Goal: Navigation & Orientation: Find specific page/section

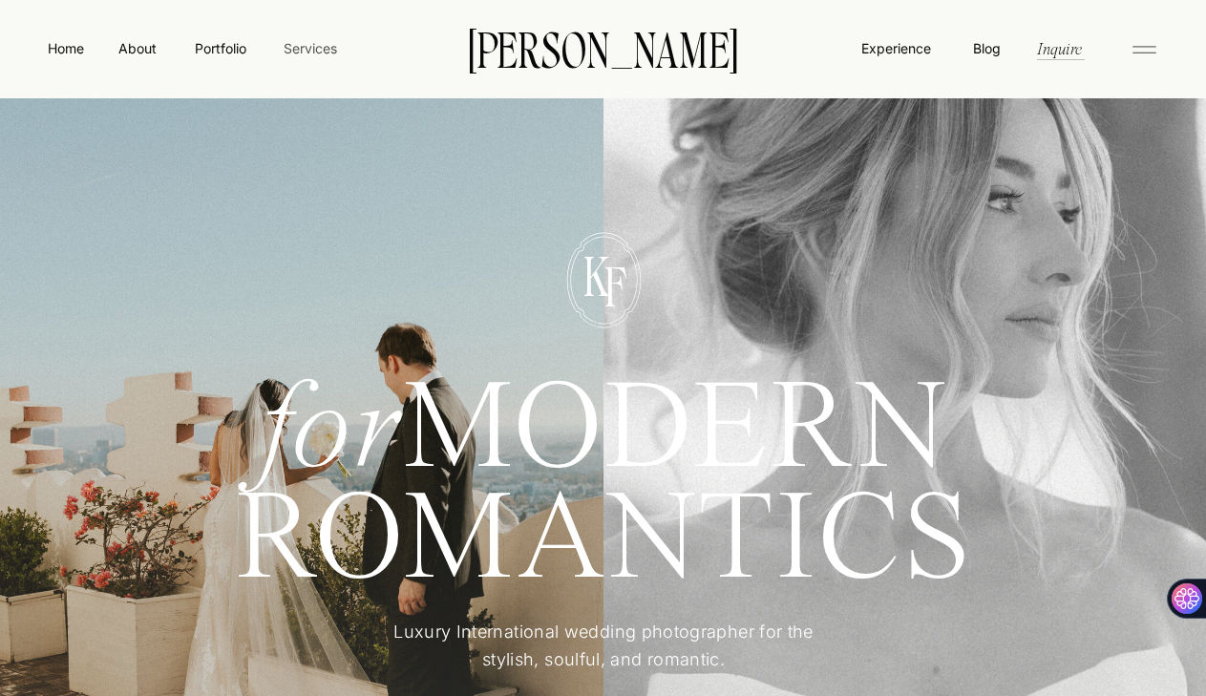
click at [291, 42] on nav "Services" at bounding box center [310, 48] width 56 height 20
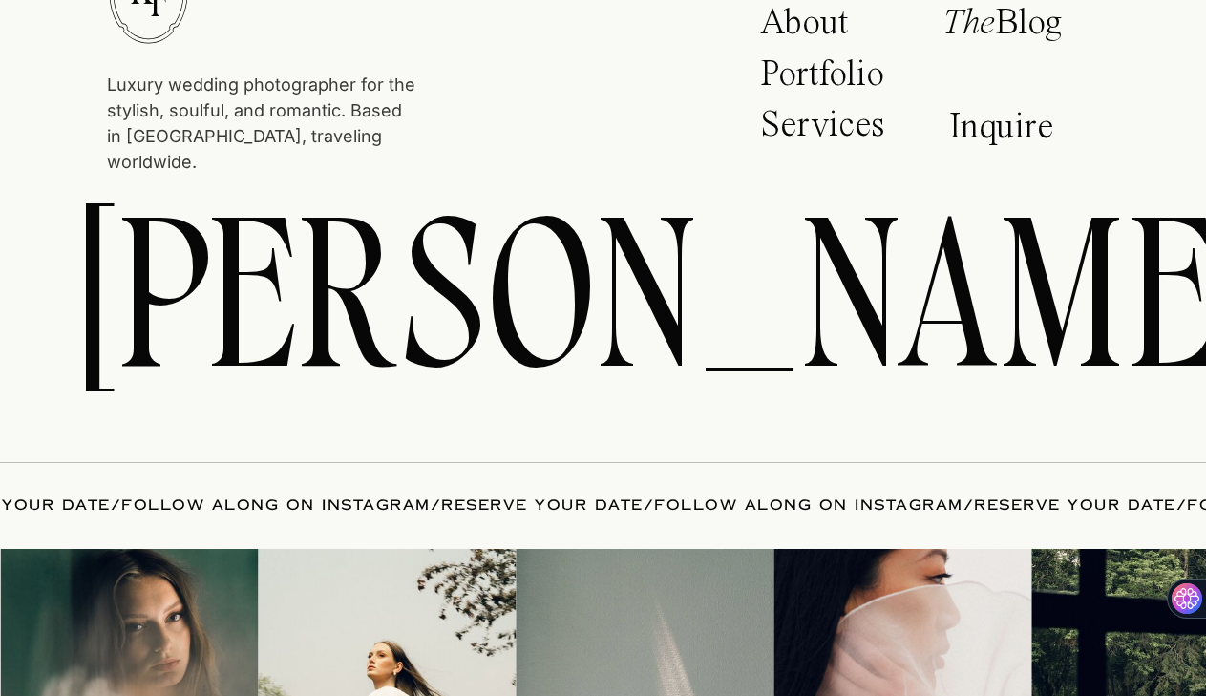
scroll to position [8153, 0]
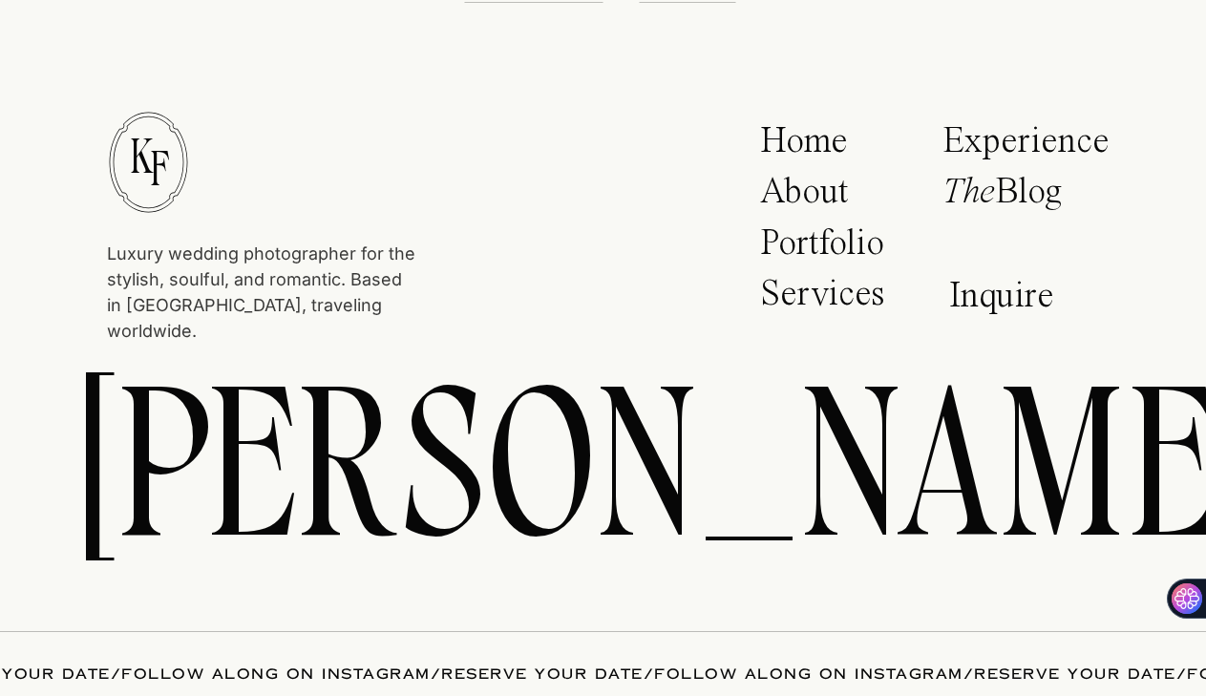
click at [1020, 204] on p "The Blog" at bounding box center [1020, 198] width 156 height 48
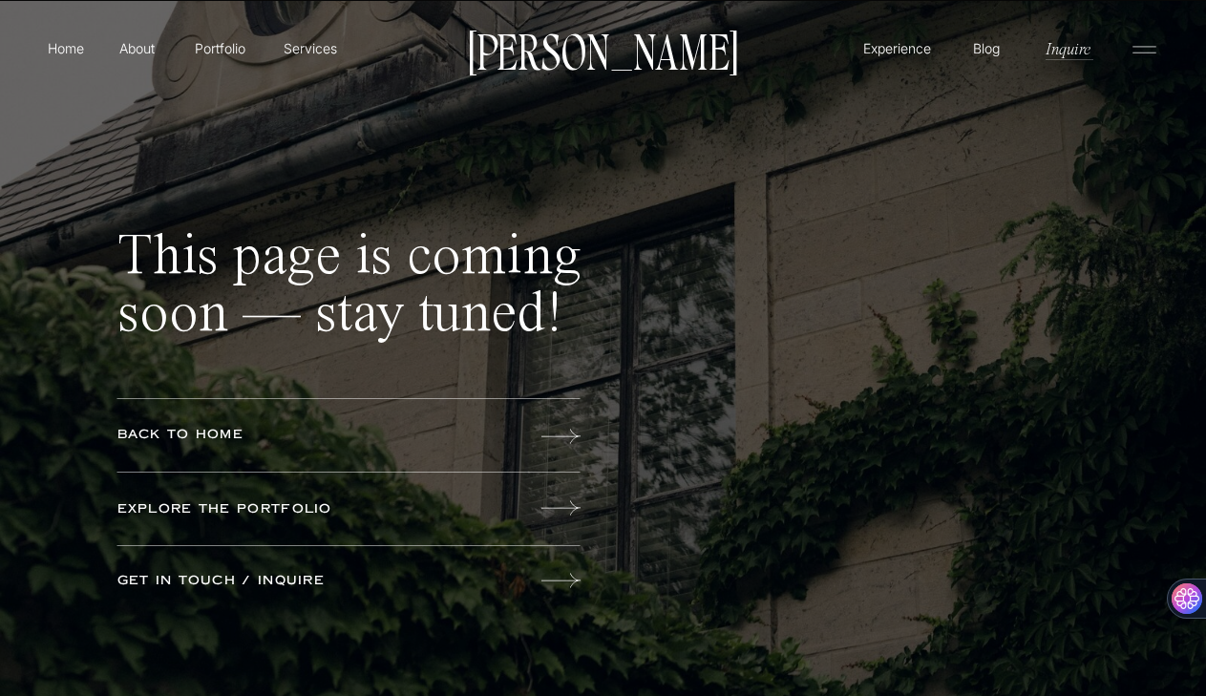
click at [640, 46] on p "Kayla Fisher" at bounding box center [603, 50] width 288 height 40
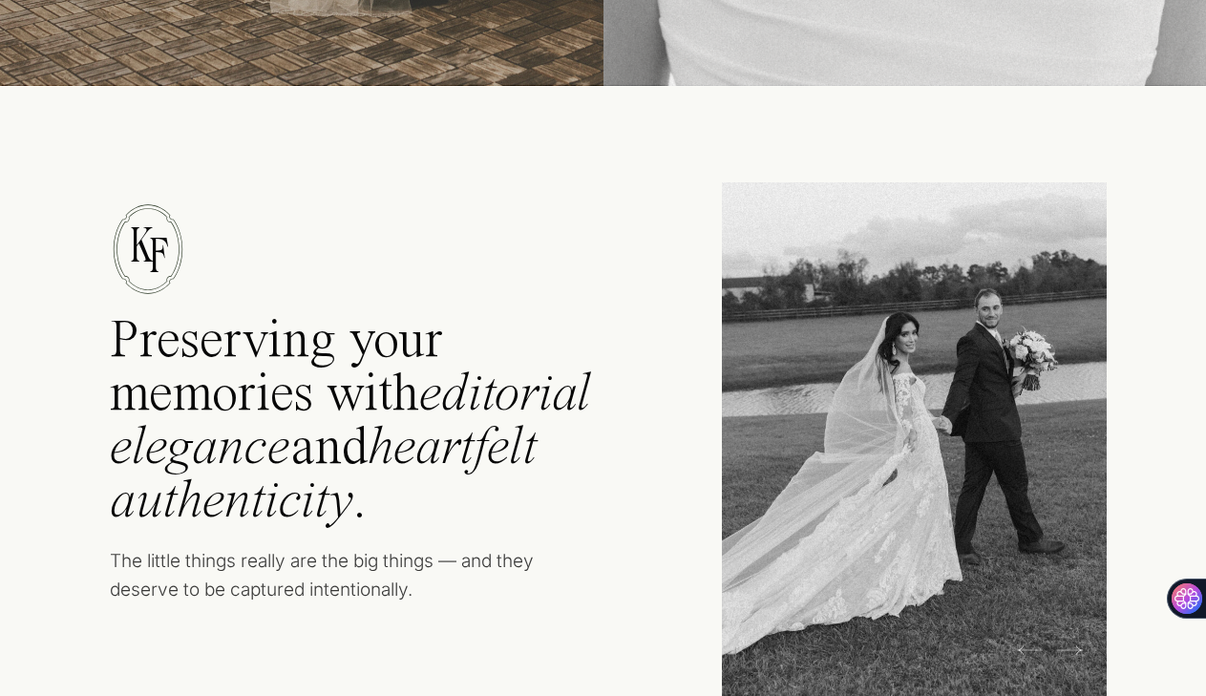
scroll to position [964, 0]
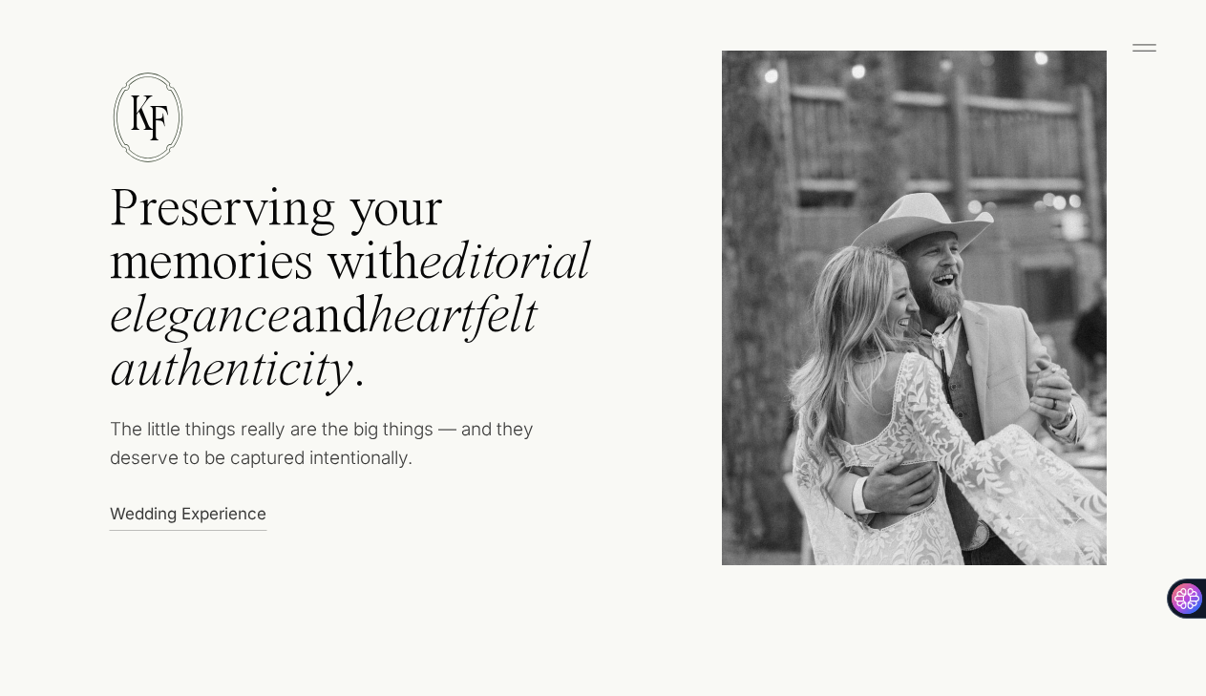
click at [1144, 53] on icon at bounding box center [1144, 47] width 38 height 31
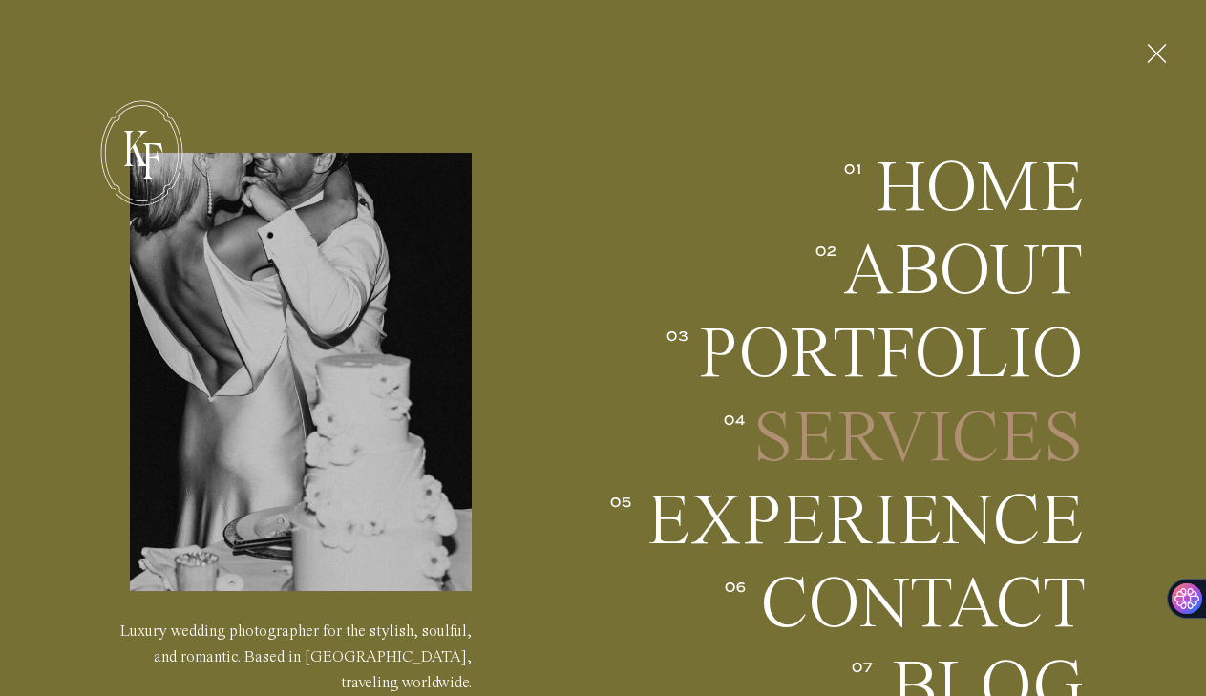
click at [948, 459] on h2 "Services" at bounding box center [916, 438] width 336 height 71
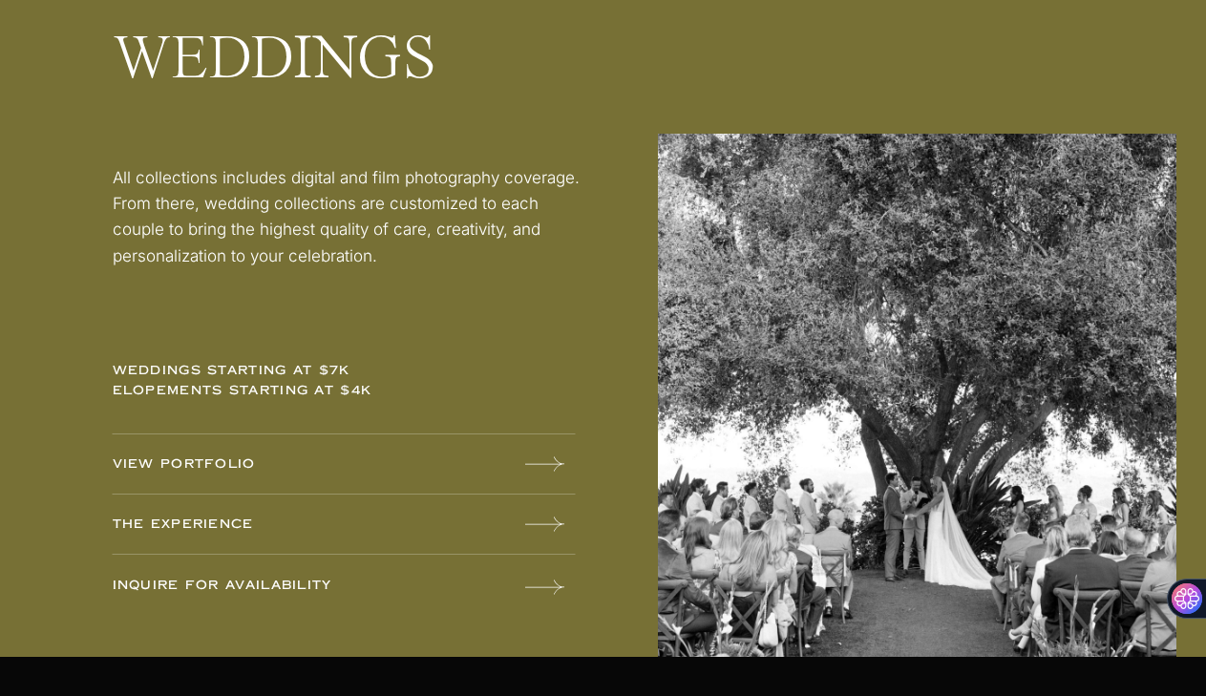
scroll to position [2516, 0]
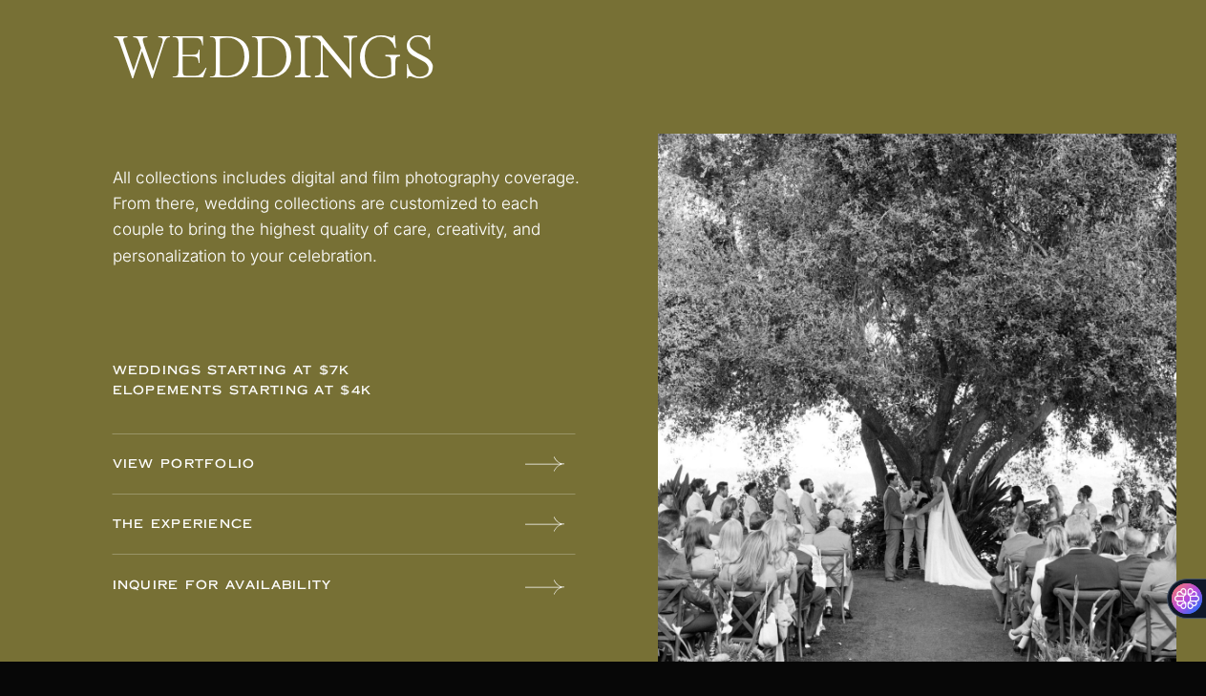
click at [547, 526] on icon at bounding box center [544, 524] width 39 height 38
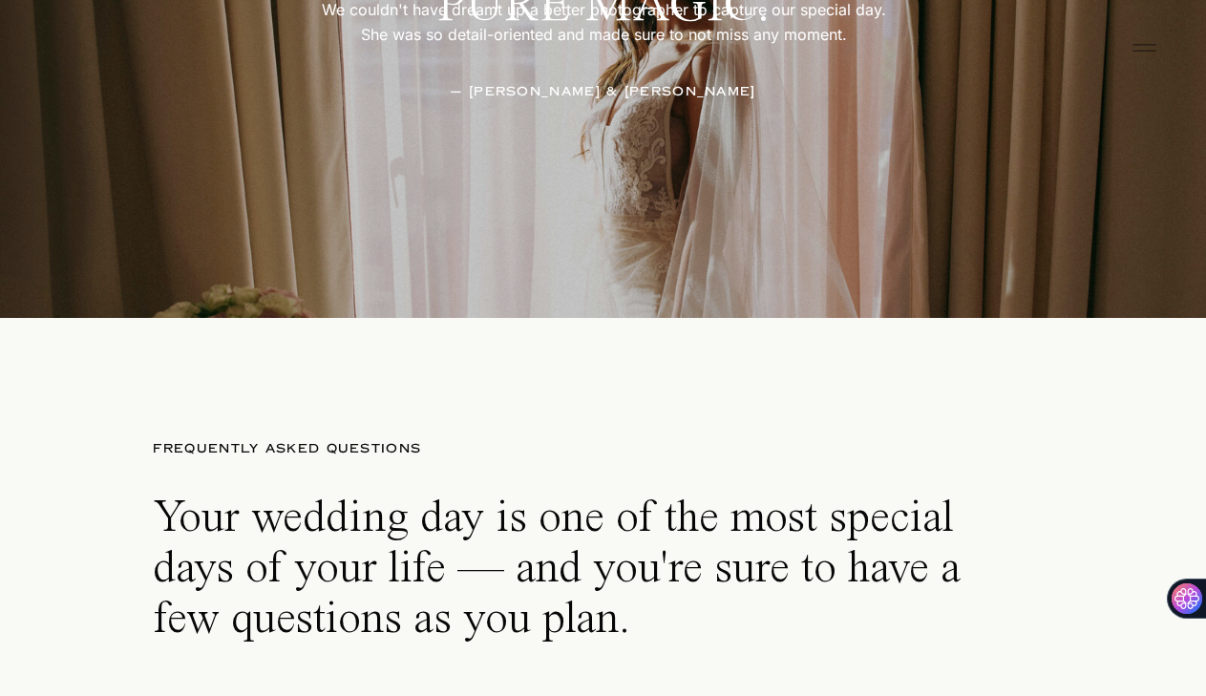
scroll to position [9522, 0]
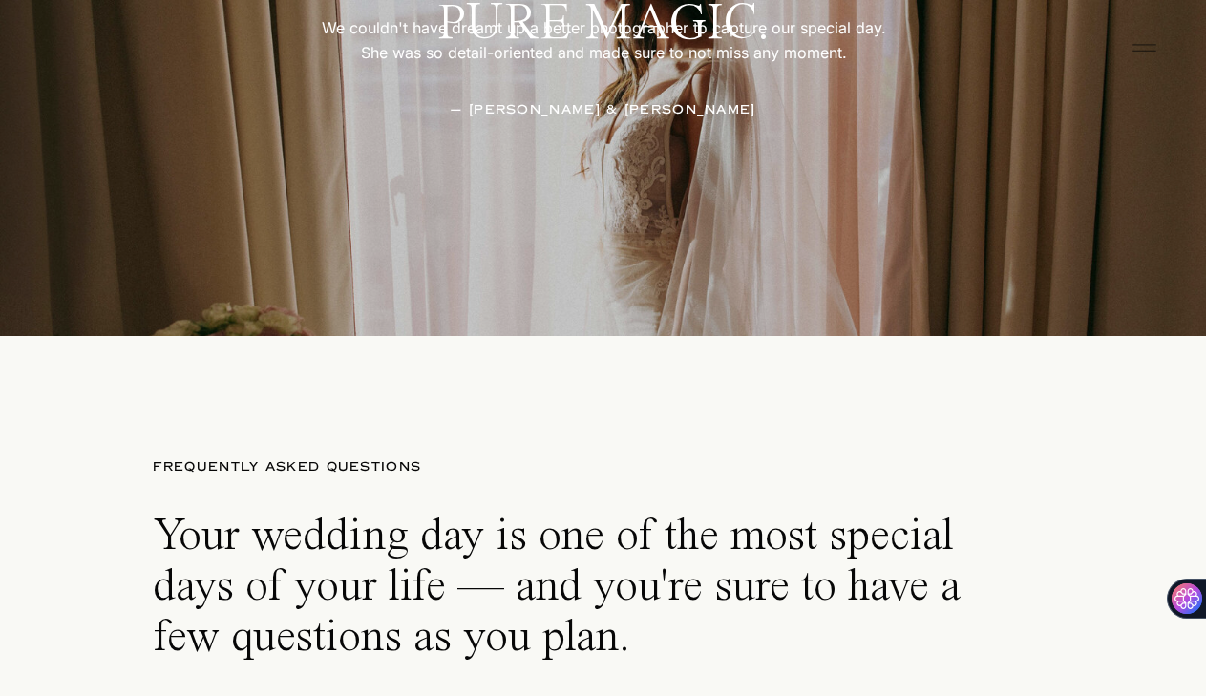
click at [1134, 57] on icon at bounding box center [1144, 47] width 38 height 31
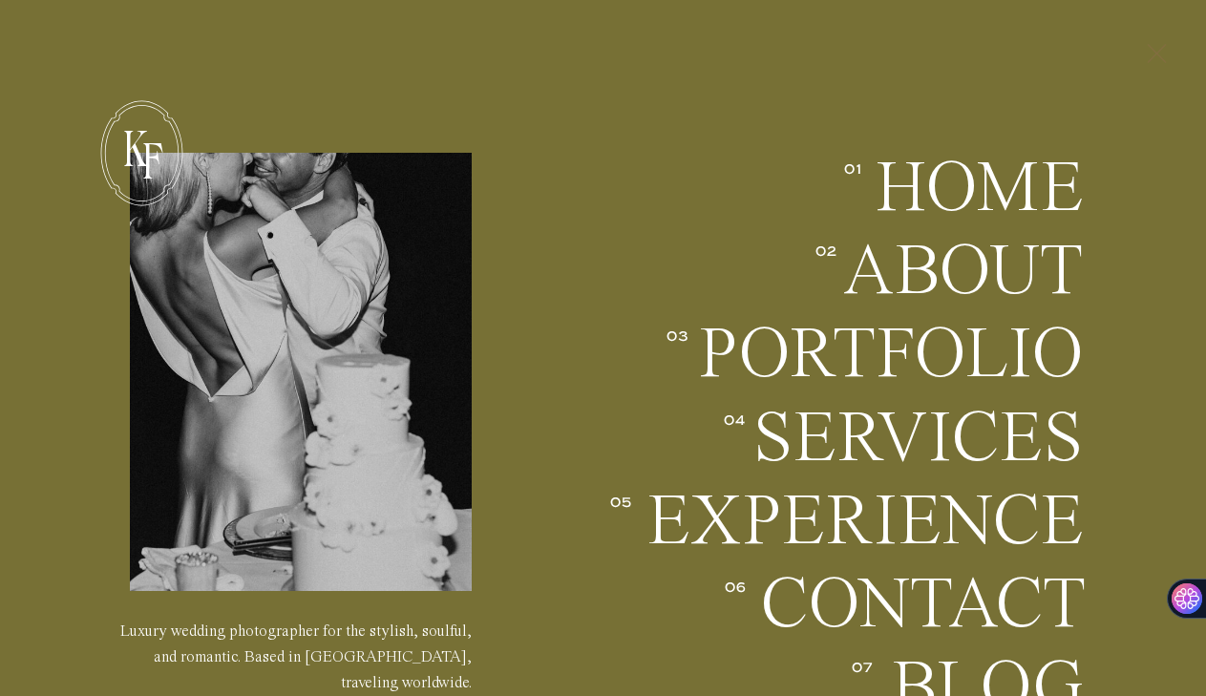
click at [1146, 53] on icon at bounding box center [1156, 54] width 32 height 50
